Goal: Task Accomplishment & Management: Manage account settings

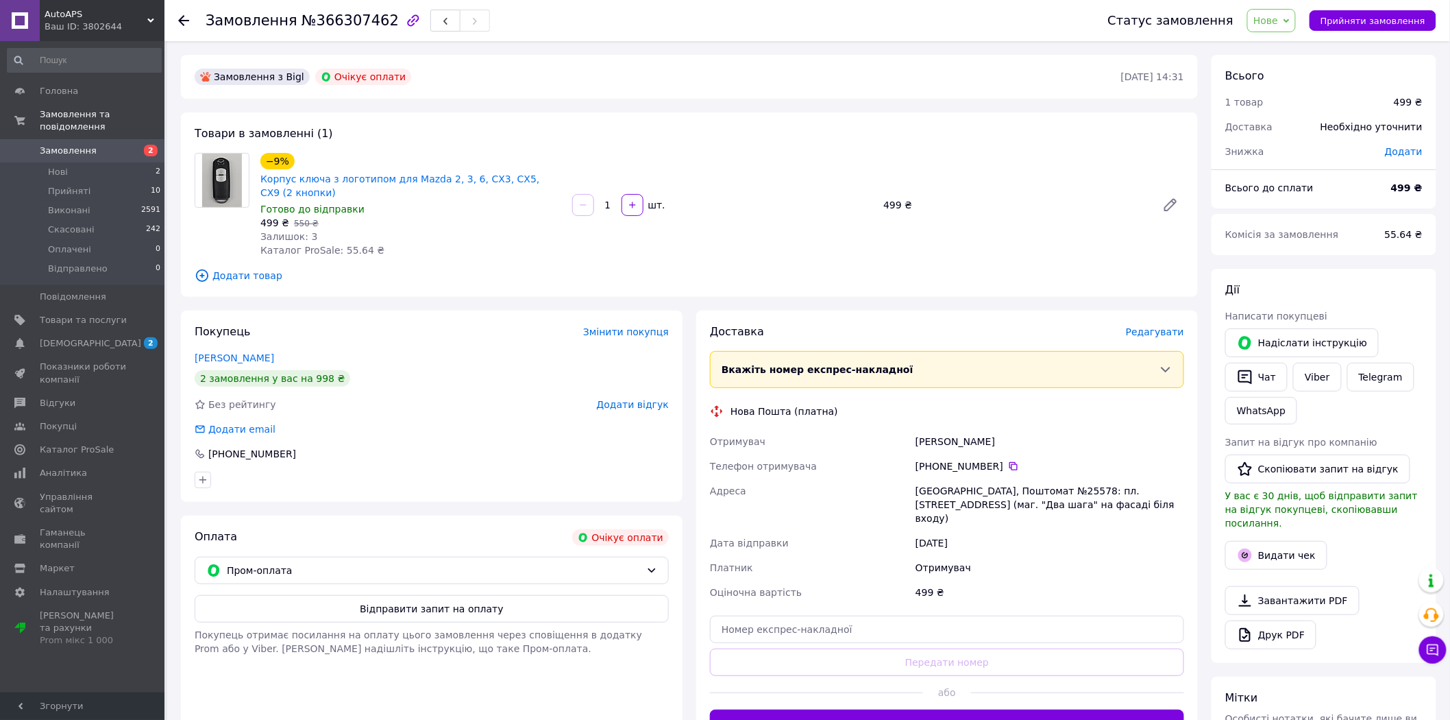
click at [1293, 19] on span "Нове" at bounding box center [1271, 20] width 49 height 23
click at [1287, 81] on li "Скасовано" at bounding box center [1284, 89] width 73 height 21
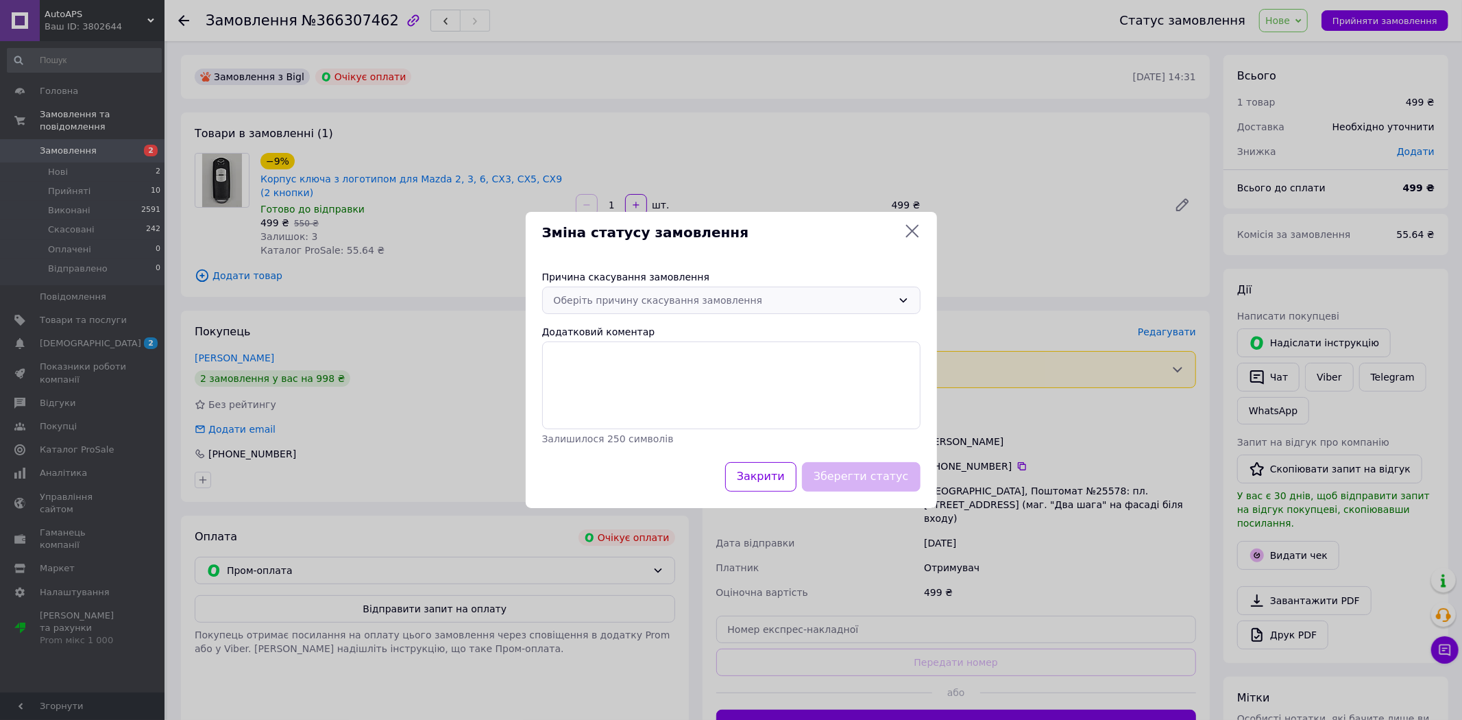
click at [687, 295] on div "Оберіть причину скасування замовлення" at bounding box center [723, 300] width 339 height 15
click at [647, 376] on li "Оплата не надійшла" at bounding box center [731, 379] width 377 height 25
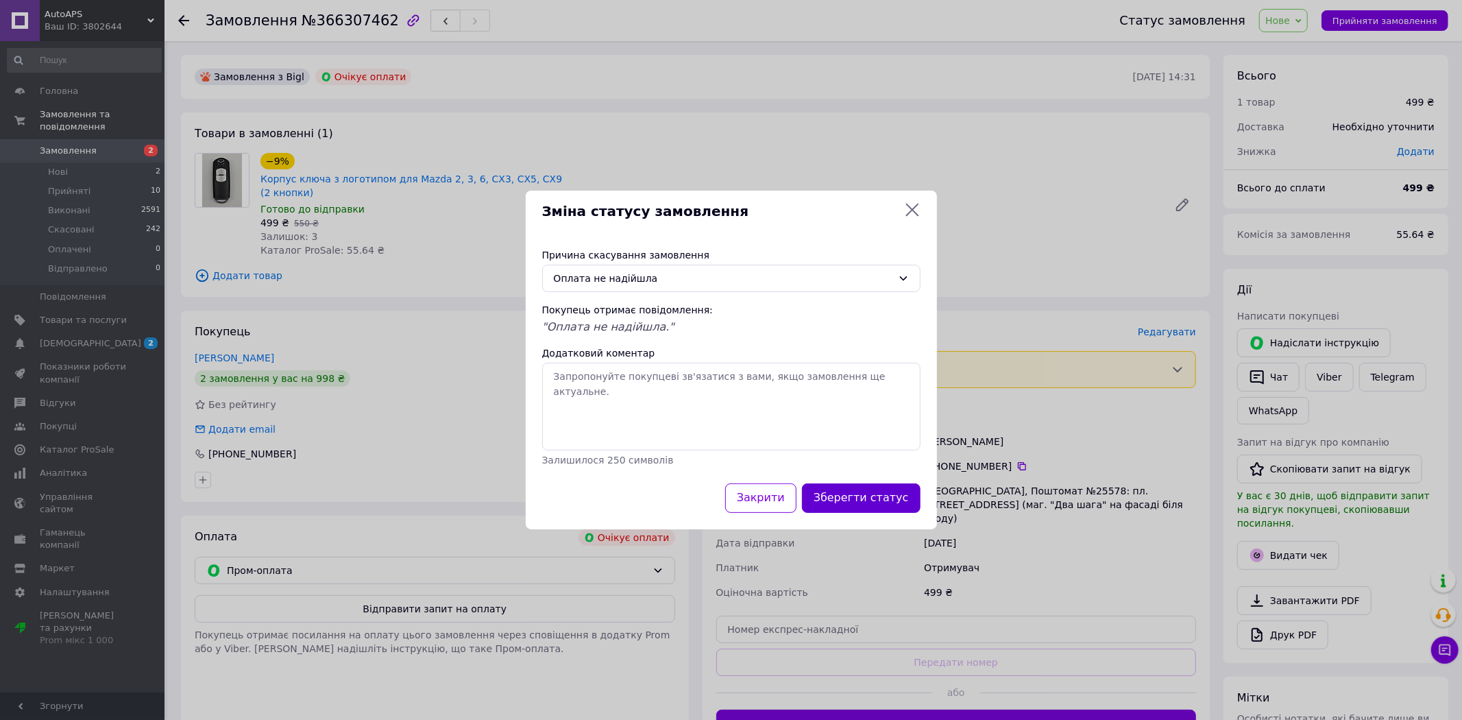
click at [871, 500] on button "Зберегти статус" at bounding box center [861, 497] width 119 height 29
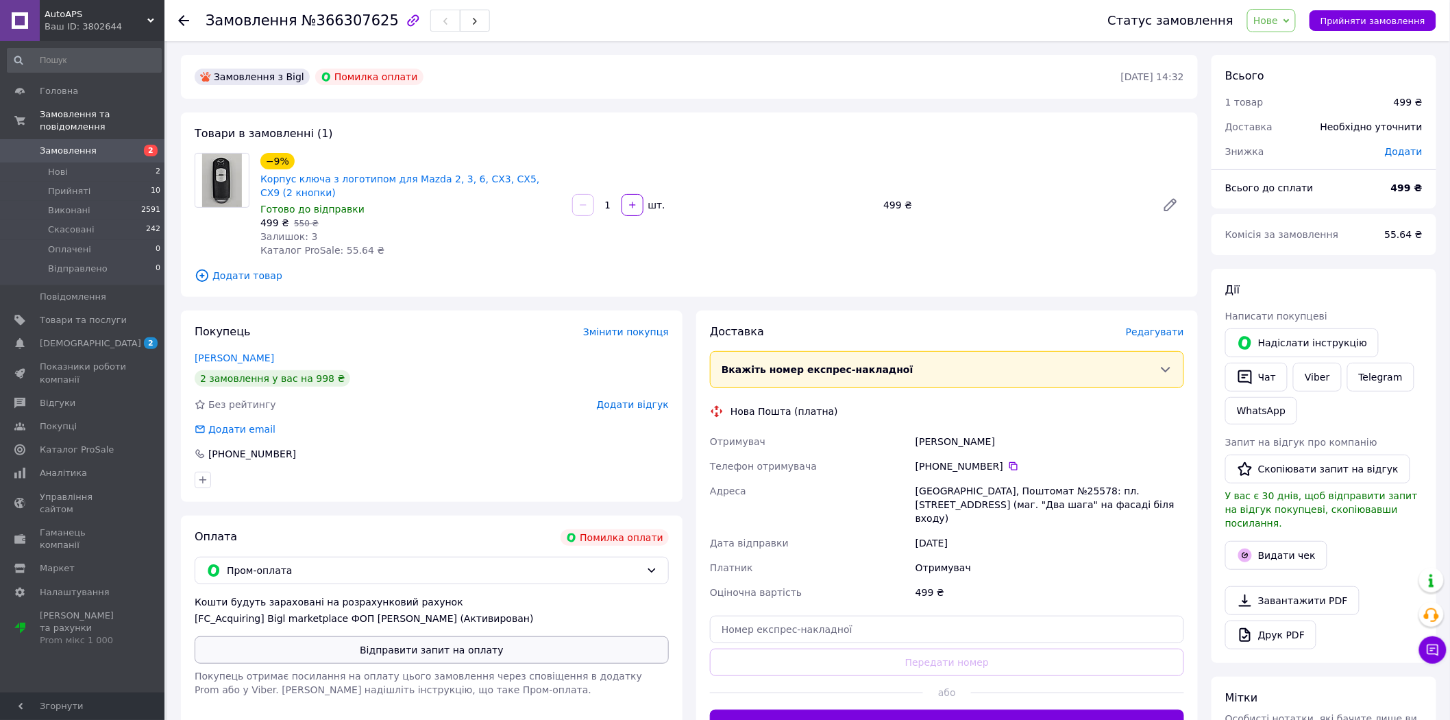
click at [399, 652] on button "Відправити запит на оплату" at bounding box center [432, 649] width 474 height 27
click at [117, 337] on span "[DEMOGRAPHIC_DATA]" at bounding box center [83, 343] width 87 height 12
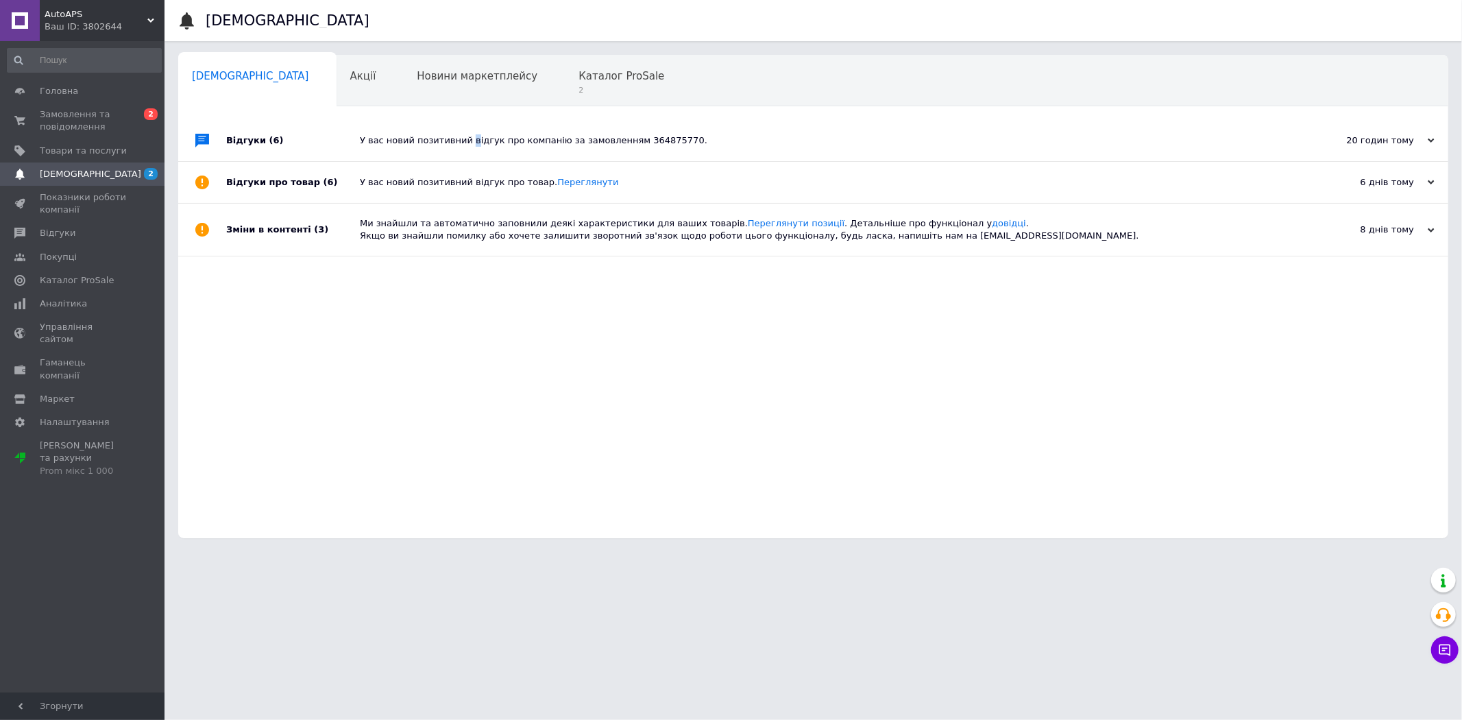
click at [464, 132] on div "У вас новий позитивний відгук про компанію за замовленням 364875770." at bounding box center [829, 140] width 938 height 41
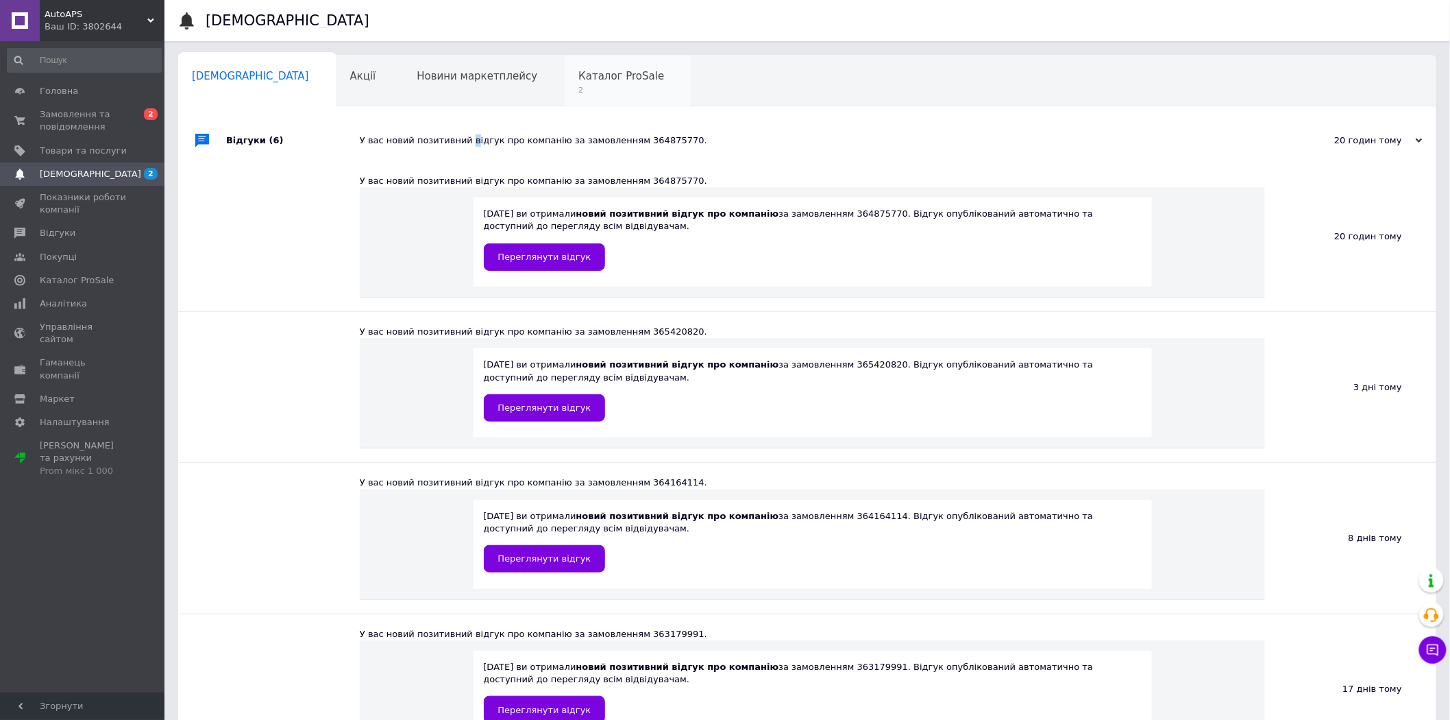
click at [578, 81] on span "Каталог ProSale" at bounding box center [621, 76] width 86 height 12
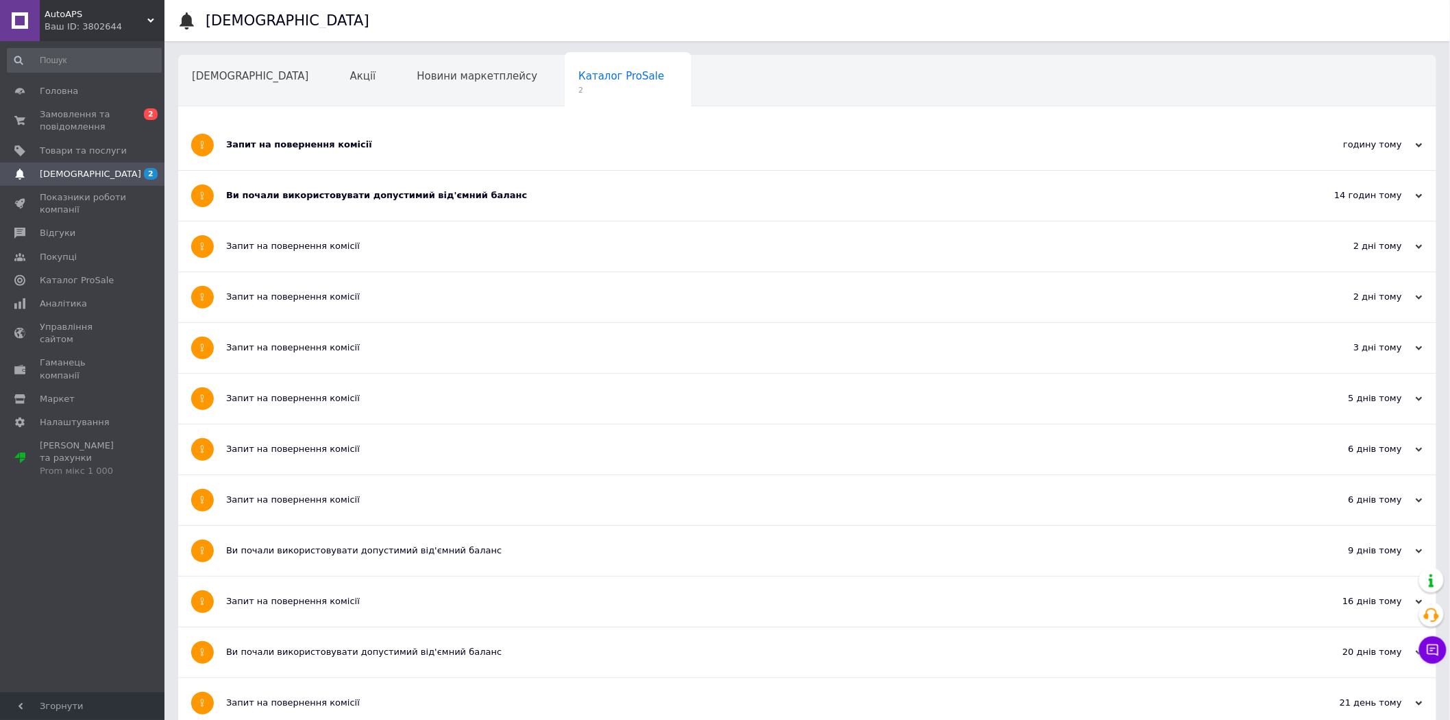
click at [378, 142] on div "Запит на повернення комісії" at bounding box center [756, 144] width 1060 height 12
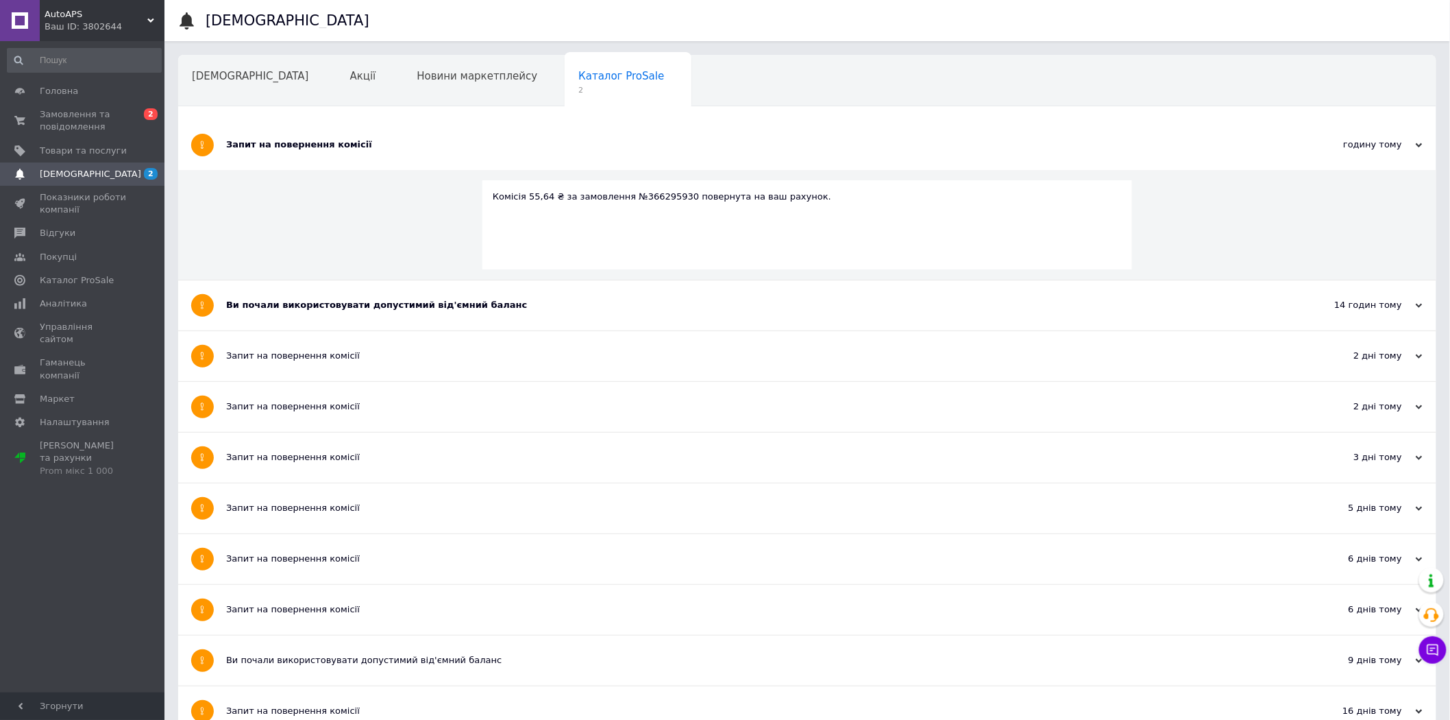
click at [324, 315] on div "Ви почали використовувати допустимий від'ємний баланс" at bounding box center [756, 305] width 1060 height 50
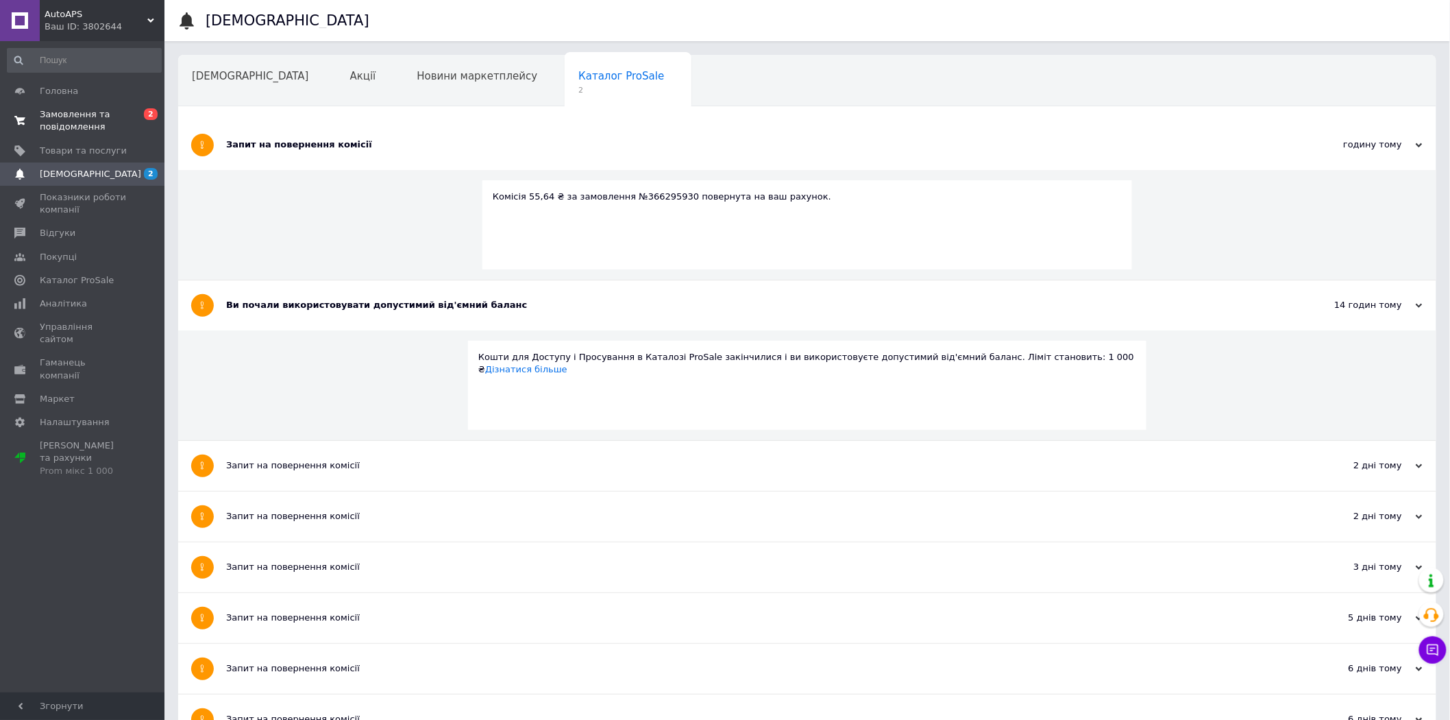
click at [104, 118] on span "Замовлення та повідомлення" at bounding box center [83, 120] width 87 height 25
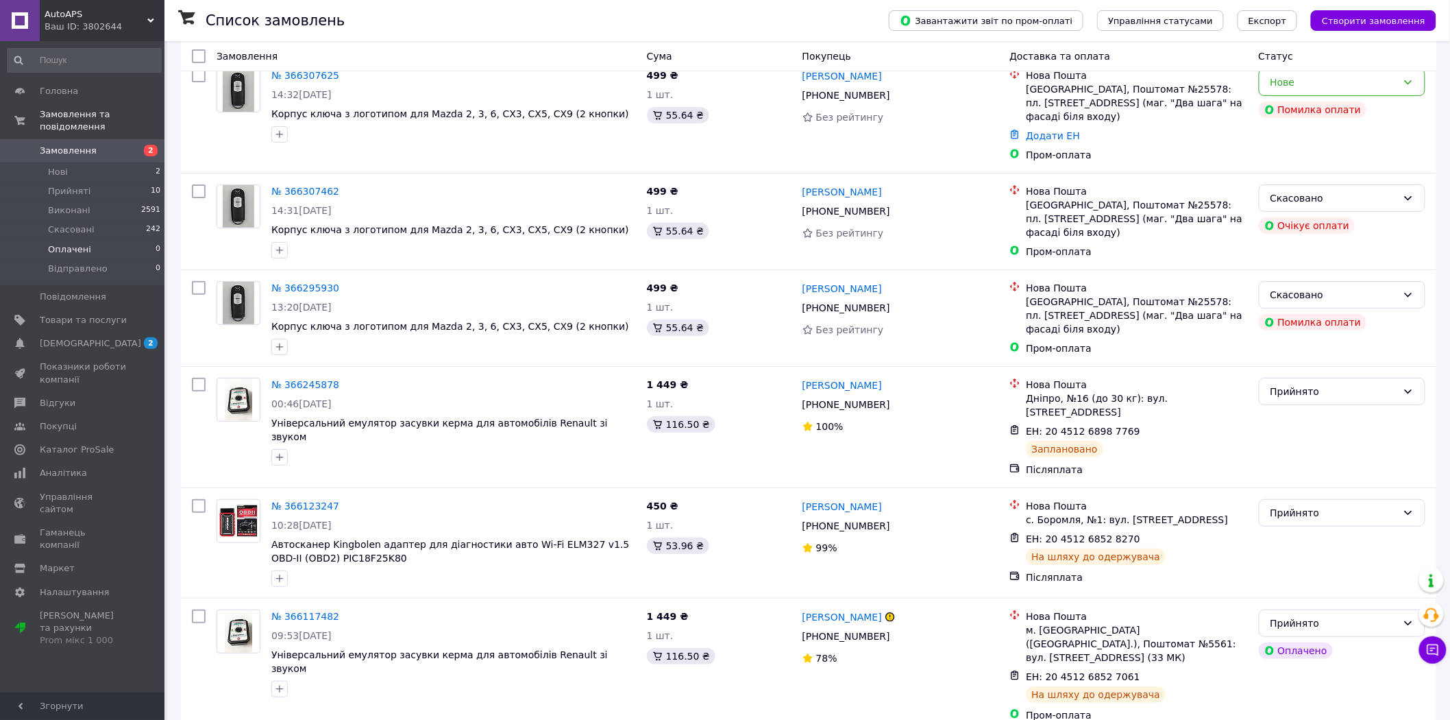
scroll to position [76, 0]
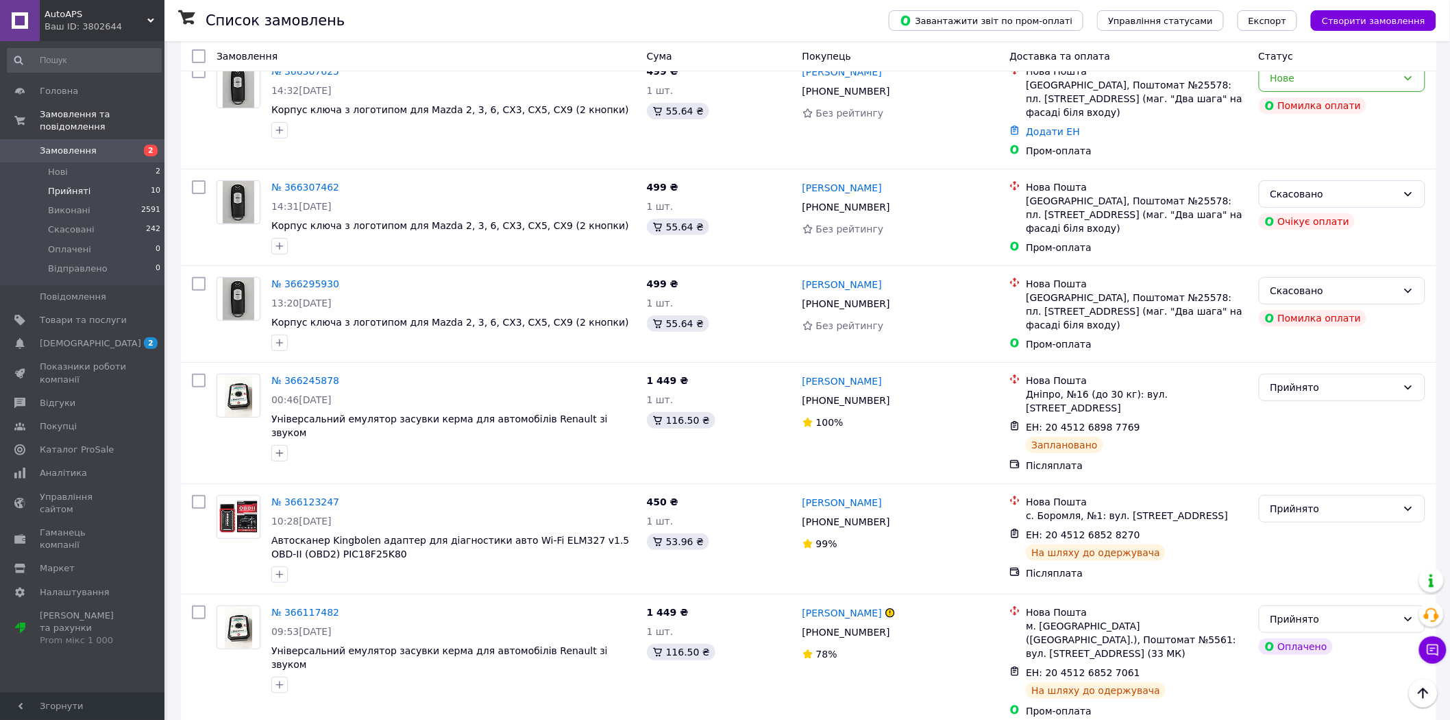
click at [124, 182] on li "Прийняті 10" at bounding box center [84, 191] width 169 height 19
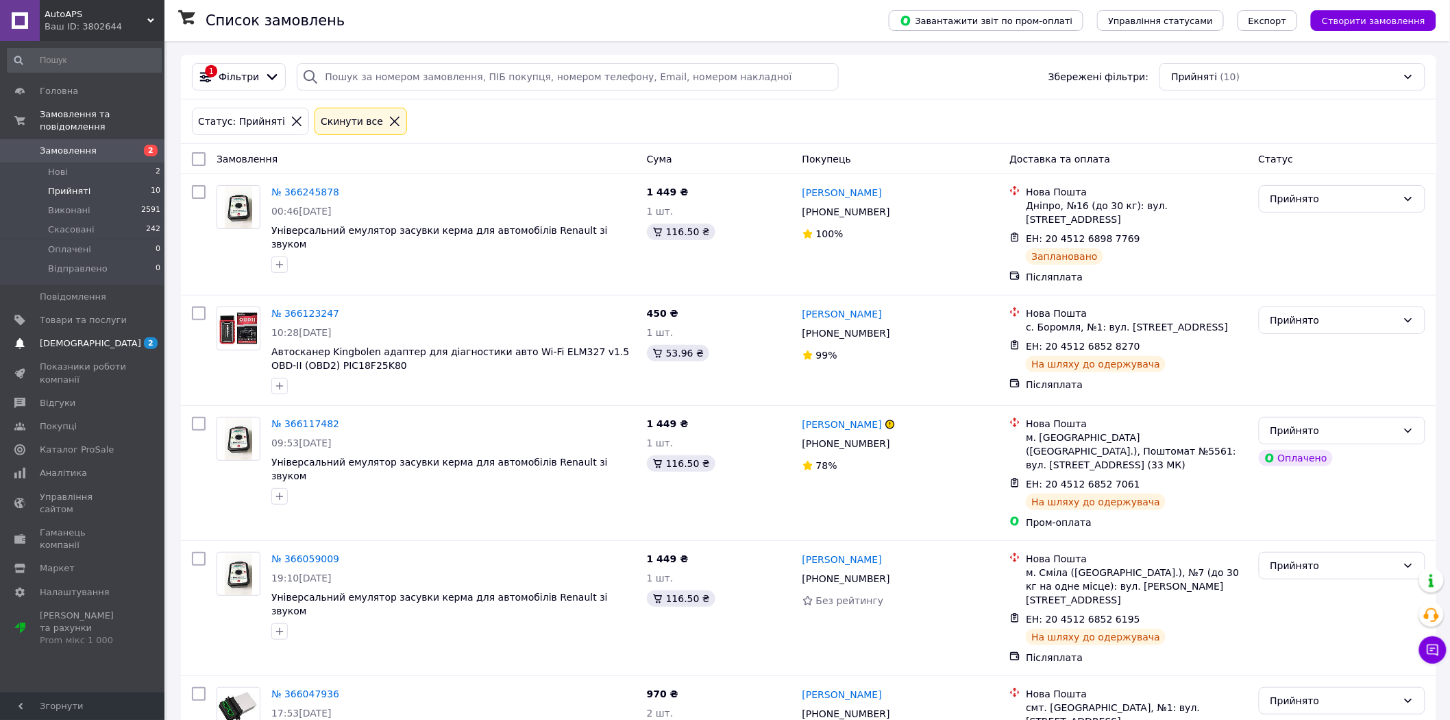
click at [95, 337] on span "[DEMOGRAPHIC_DATA]" at bounding box center [83, 343] width 87 height 12
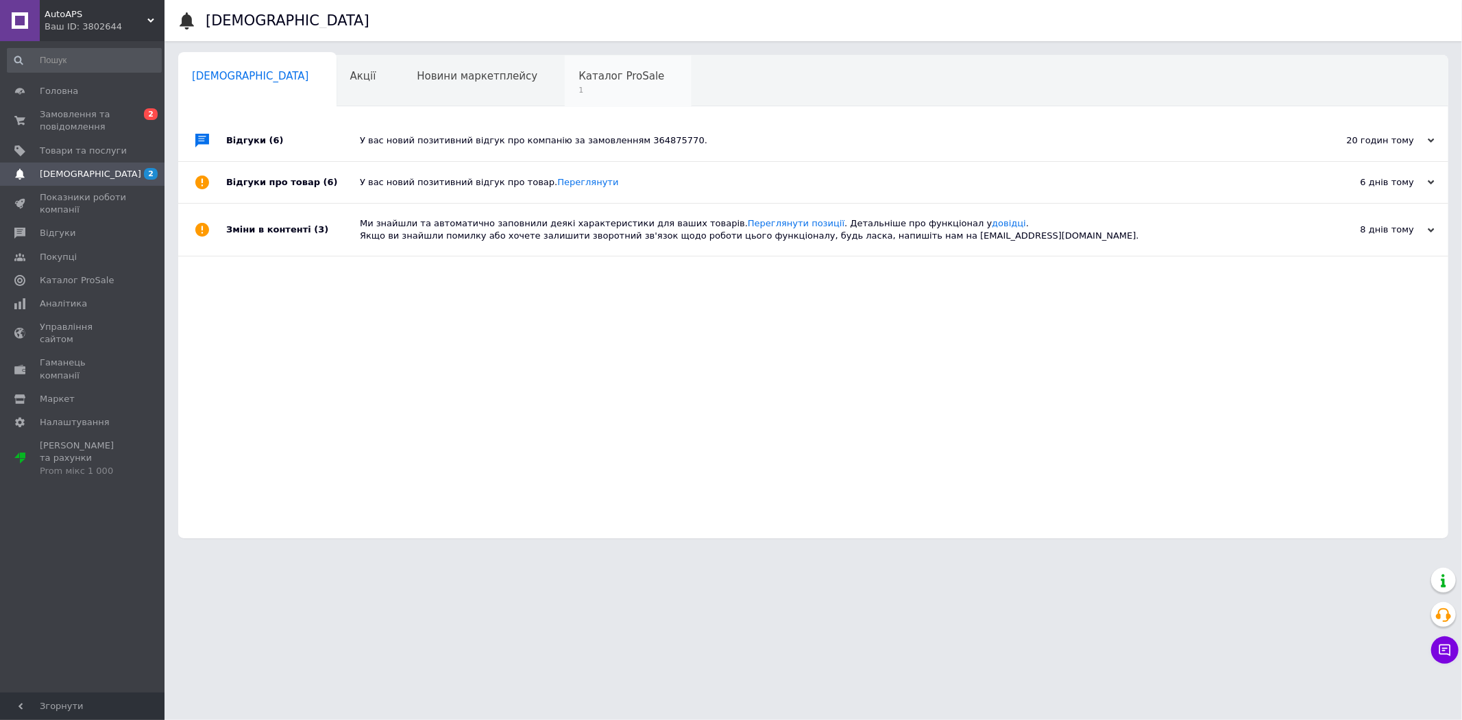
click at [565, 83] on div "Каталог ProSale 1" at bounding box center [628, 82] width 127 height 52
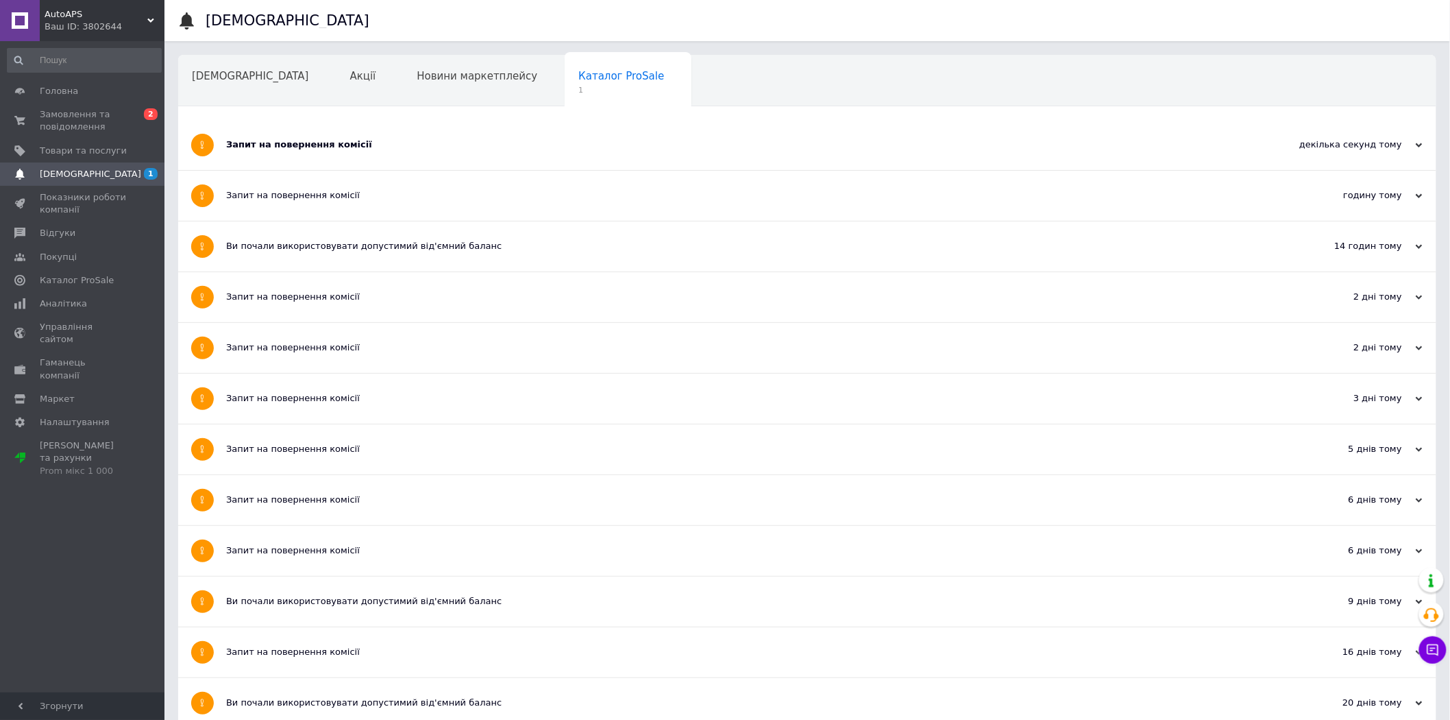
click at [395, 160] on div "Запит на повернення комісії" at bounding box center [756, 145] width 1060 height 50
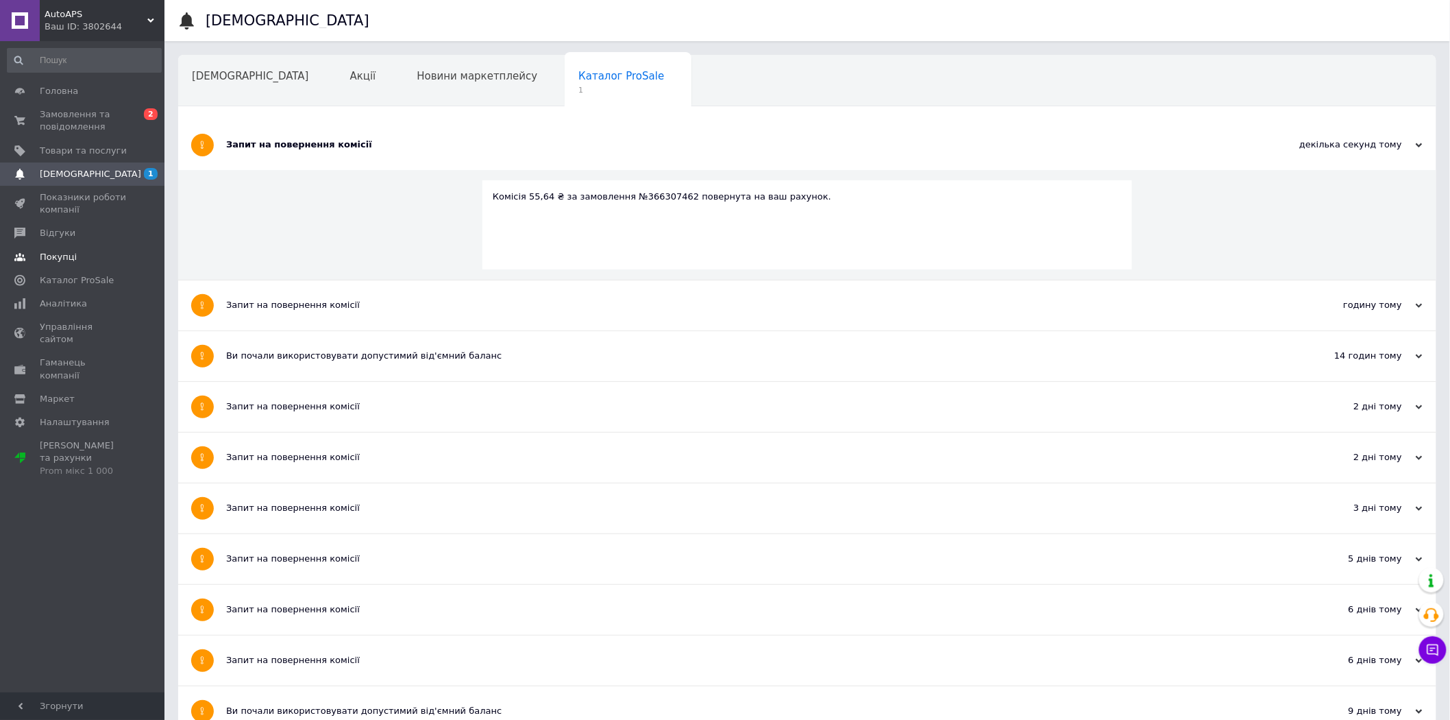
click at [55, 259] on span "Покупці" at bounding box center [58, 257] width 37 height 12
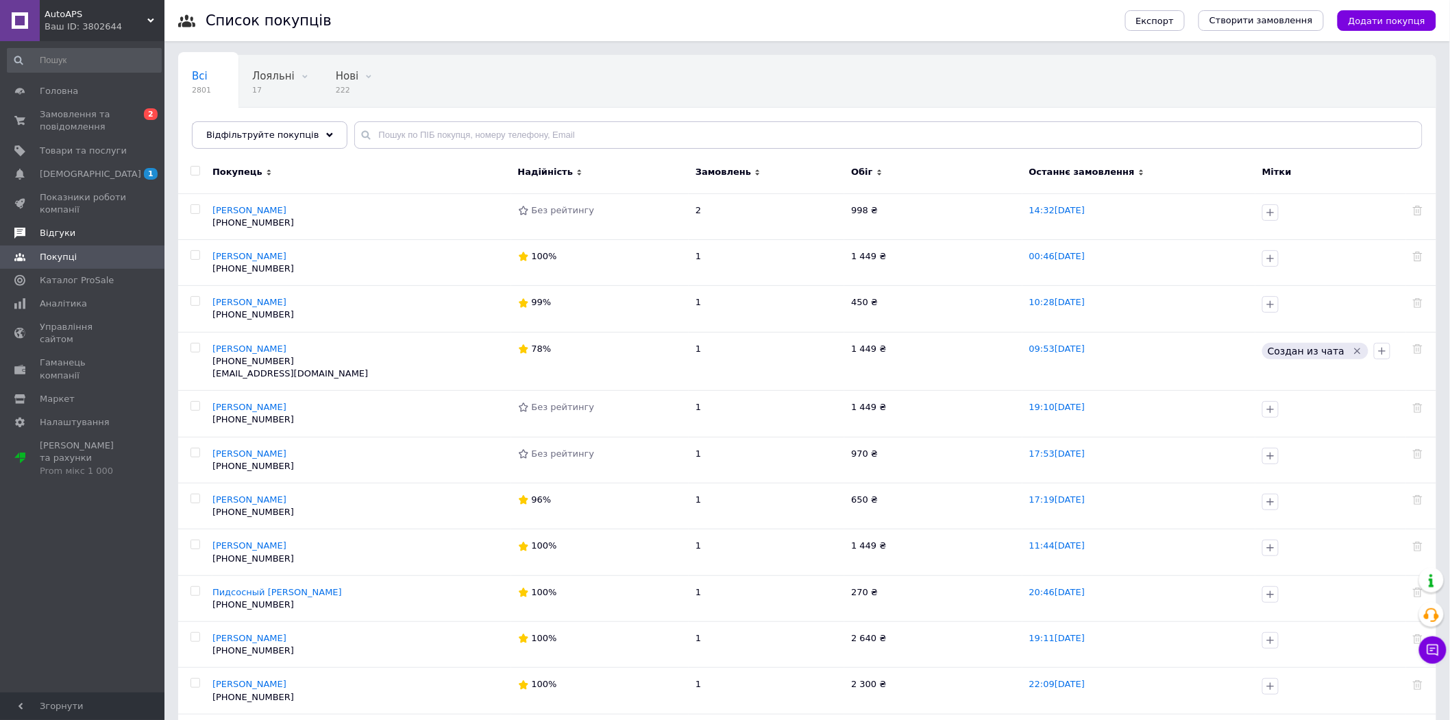
click at [62, 231] on span "Відгуки" at bounding box center [58, 233] width 36 height 12
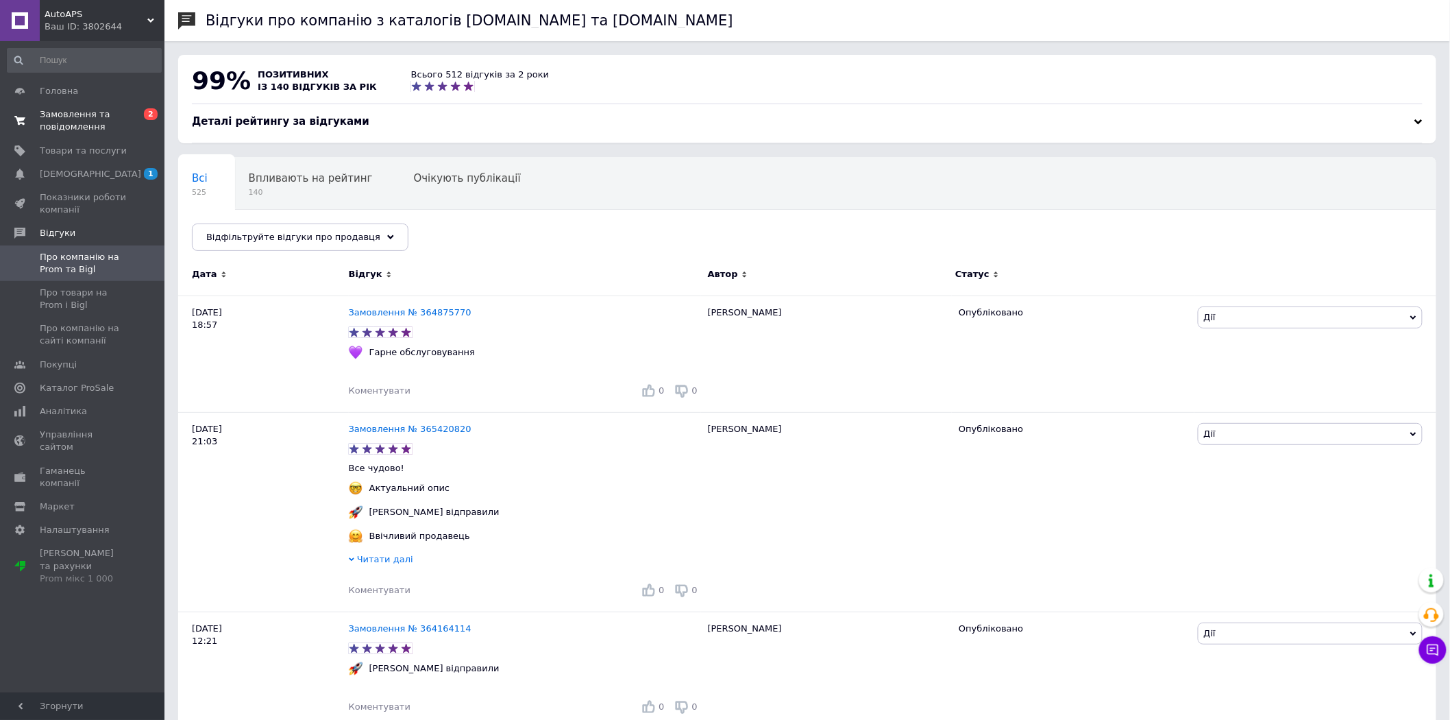
click at [56, 121] on span "Замовлення та повідомлення" at bounding box center [83, 120] width 87 height 25
